Goal: Subscribe to service/newsletter

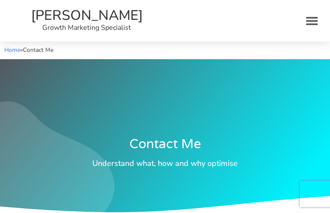
type input "qavkJZcJJZFsa"
type input "[EMAIL_ADDRESS][DOMAIN_NAME]"
type input "nVJyBRrbUWYs"
checkbox input "true"
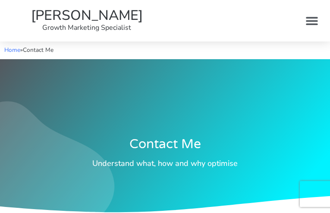
checkbox input "true"
checkbox input "false"
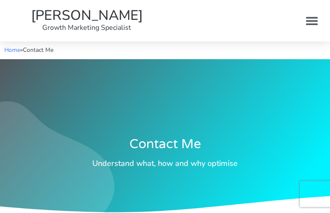
checkbox input "false"
